Goal: Find specific page/section: Find specific page/section

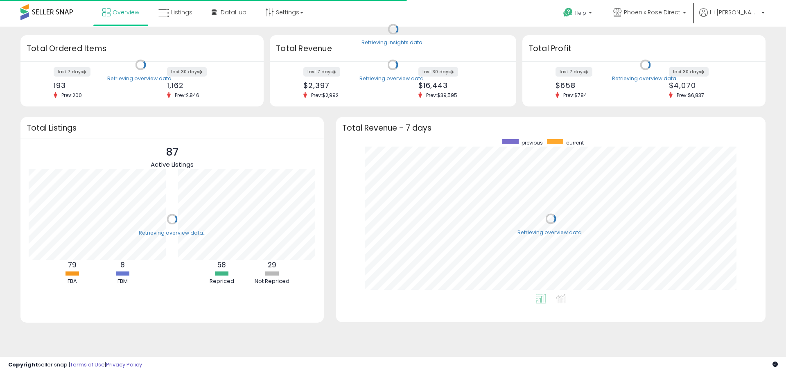
scroll to position [155, 413]
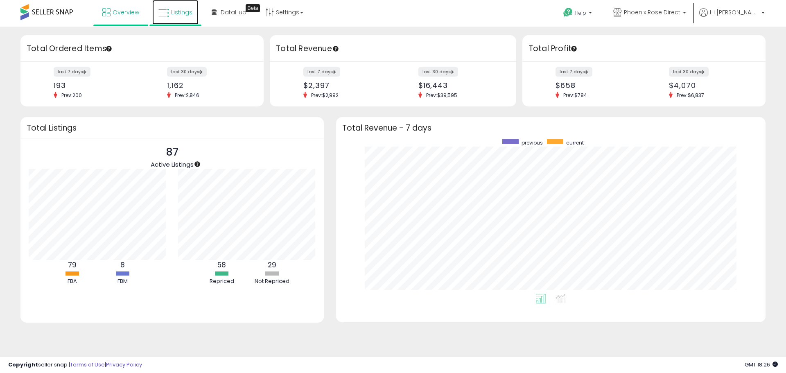
click at [170, 16] on link "Listings" at bounding box center [175, 12] width 46 height 25
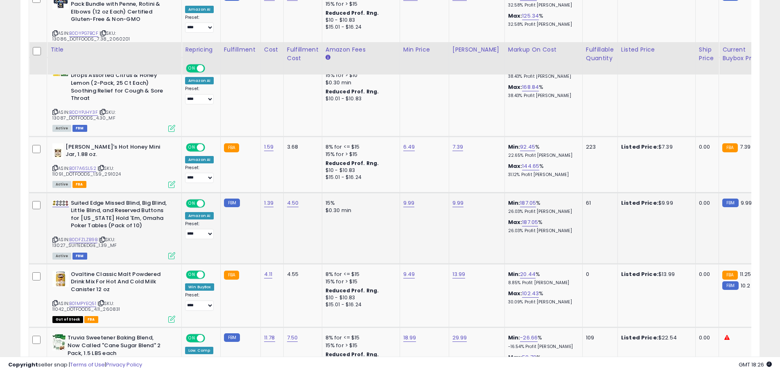
scroll to position [819, 0]
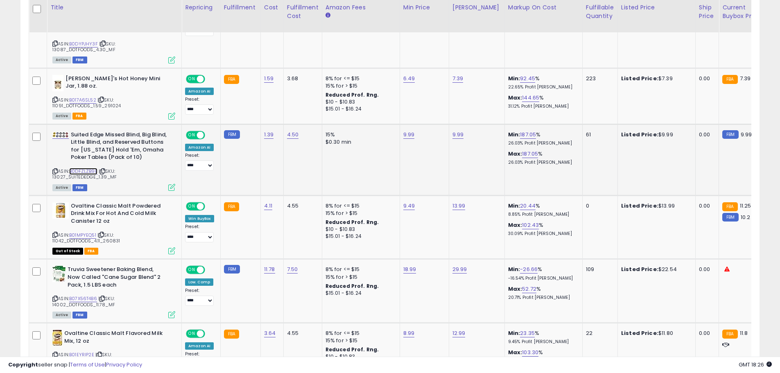
click at [84, 170] on link "B0DFZLZB9B" at bounding box center [83, 171] width 28 height 7
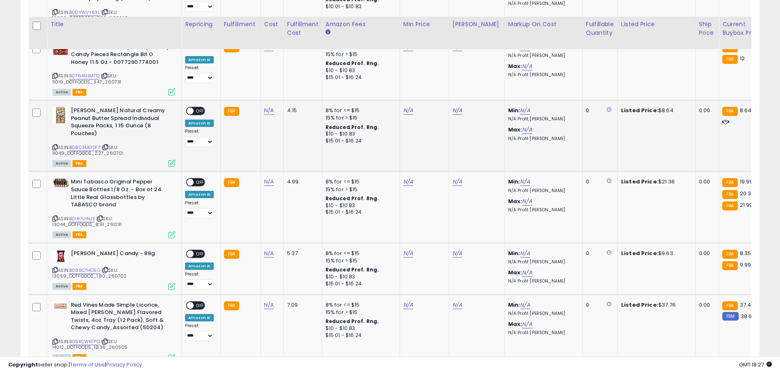
scroll to position [1434, 0]
